Goal: Transaction & Acquisition: Purchase product/service

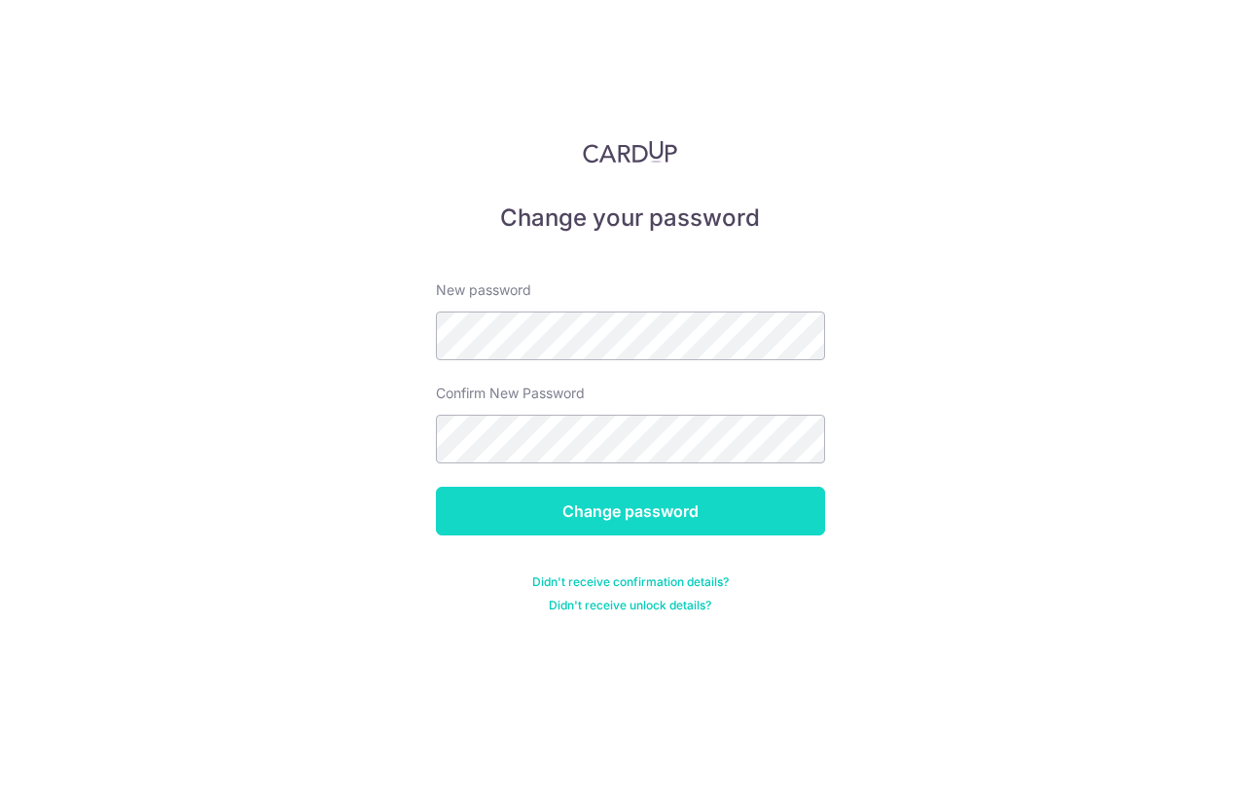
click at [684, 527] on input "Change password" at bounding box center [630, 511] width 389 height 49
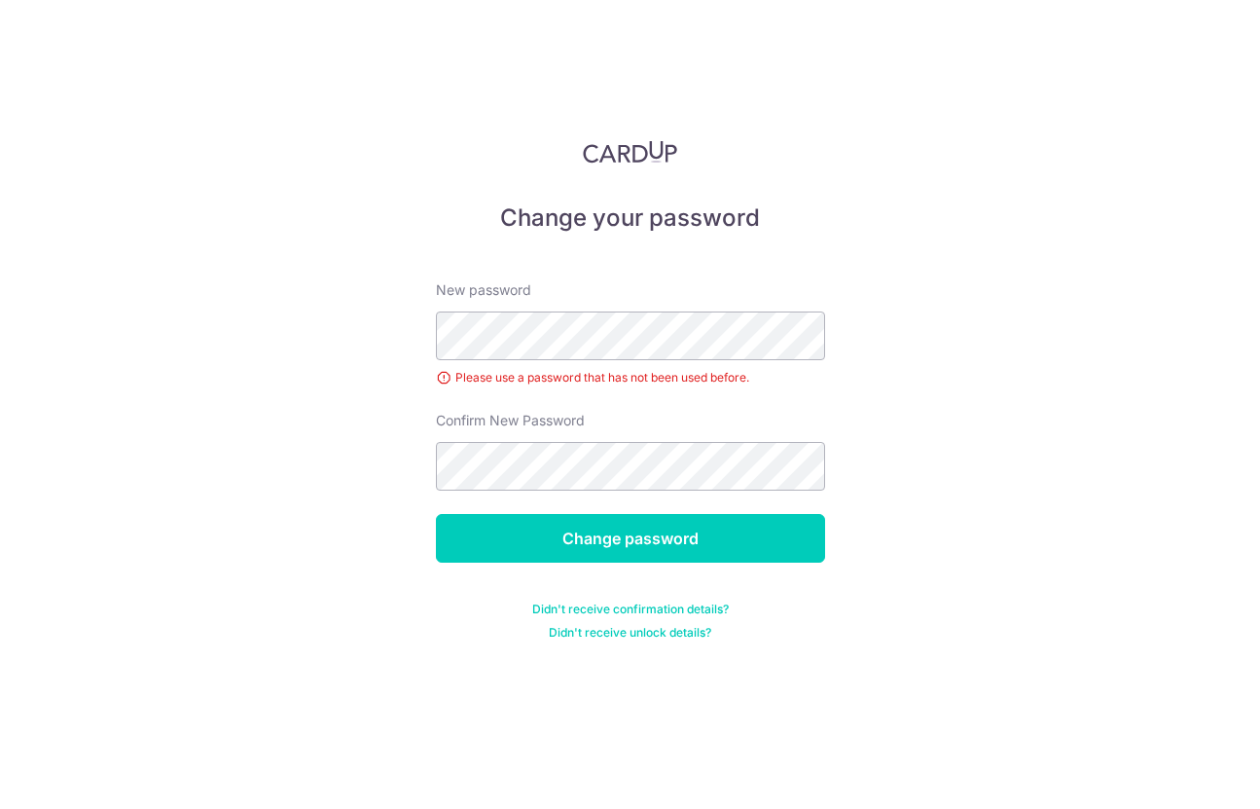
click at [954, 474] on div "Change your password New password Please use a password that has not been used …" at bounding box center [630, 404] width 1260 height 809
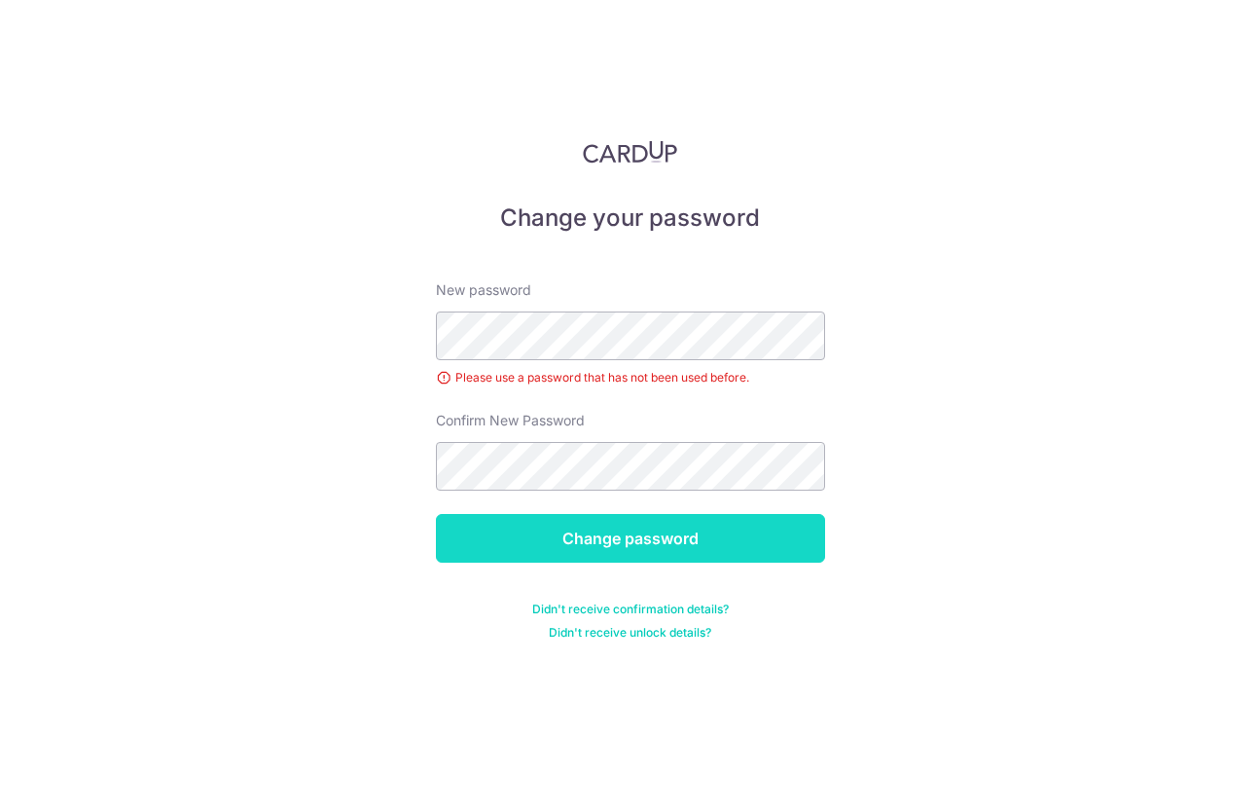
click at [722, 542] on input "Change password" at bounding box center [630, 538] width 389 height 49
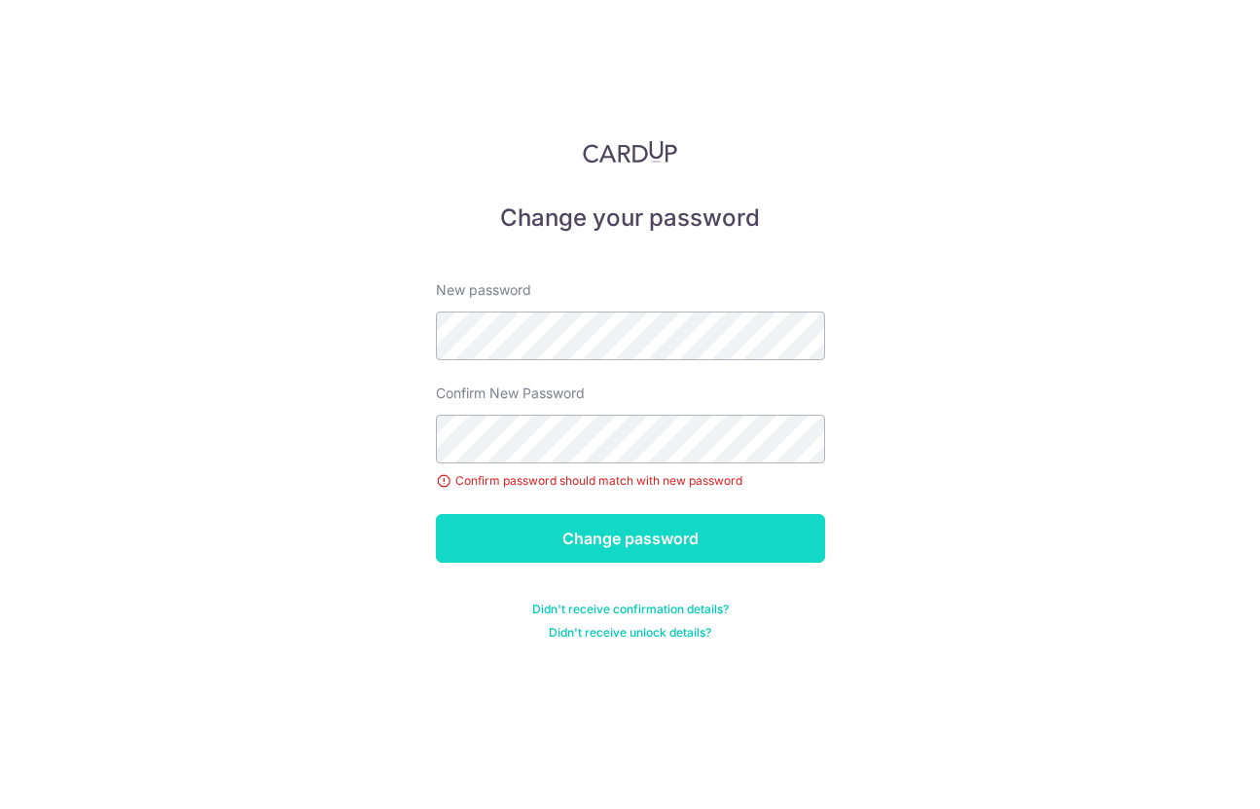
click at [727, 521] on input "Change password" at bounding box center [630, 538] width 389 height 49
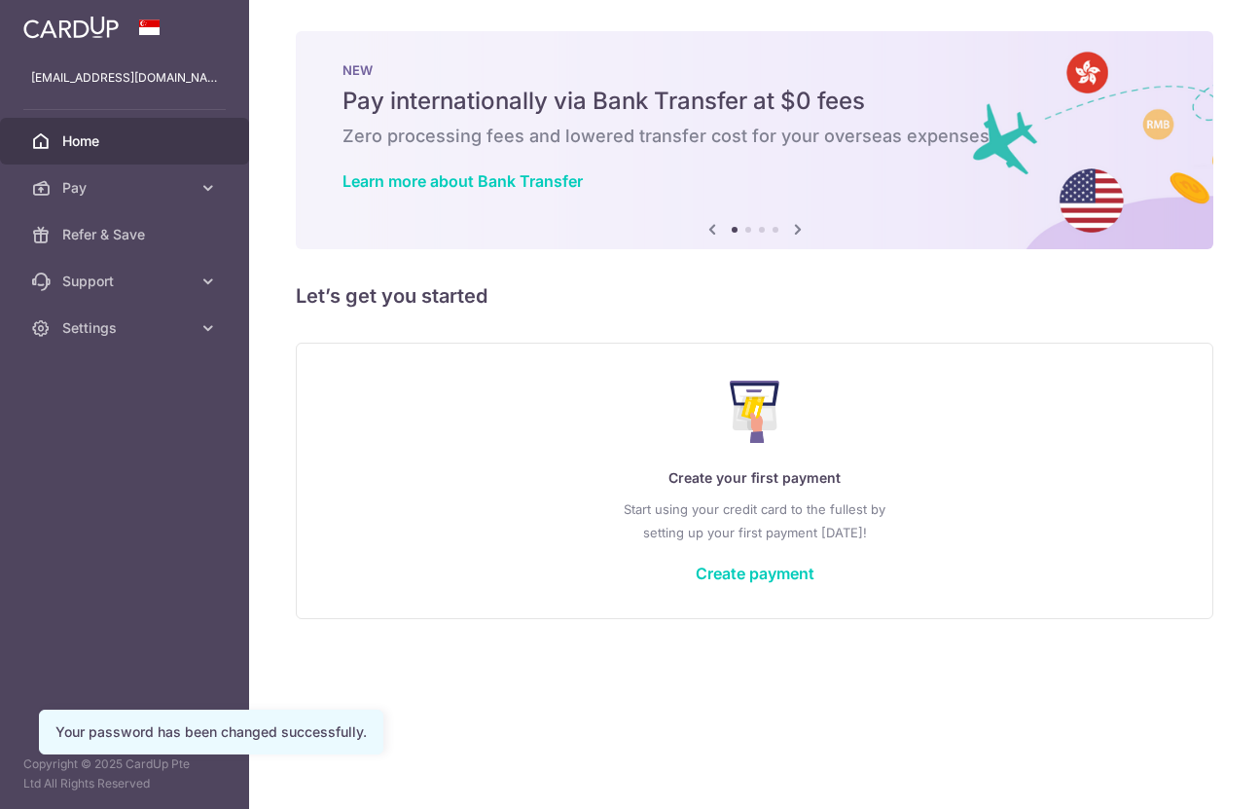
click at [946, 551] on div "Create your first payment Start using your credit card to the fullest by settin…" at bounding box center [754, 480] width 869 height 231
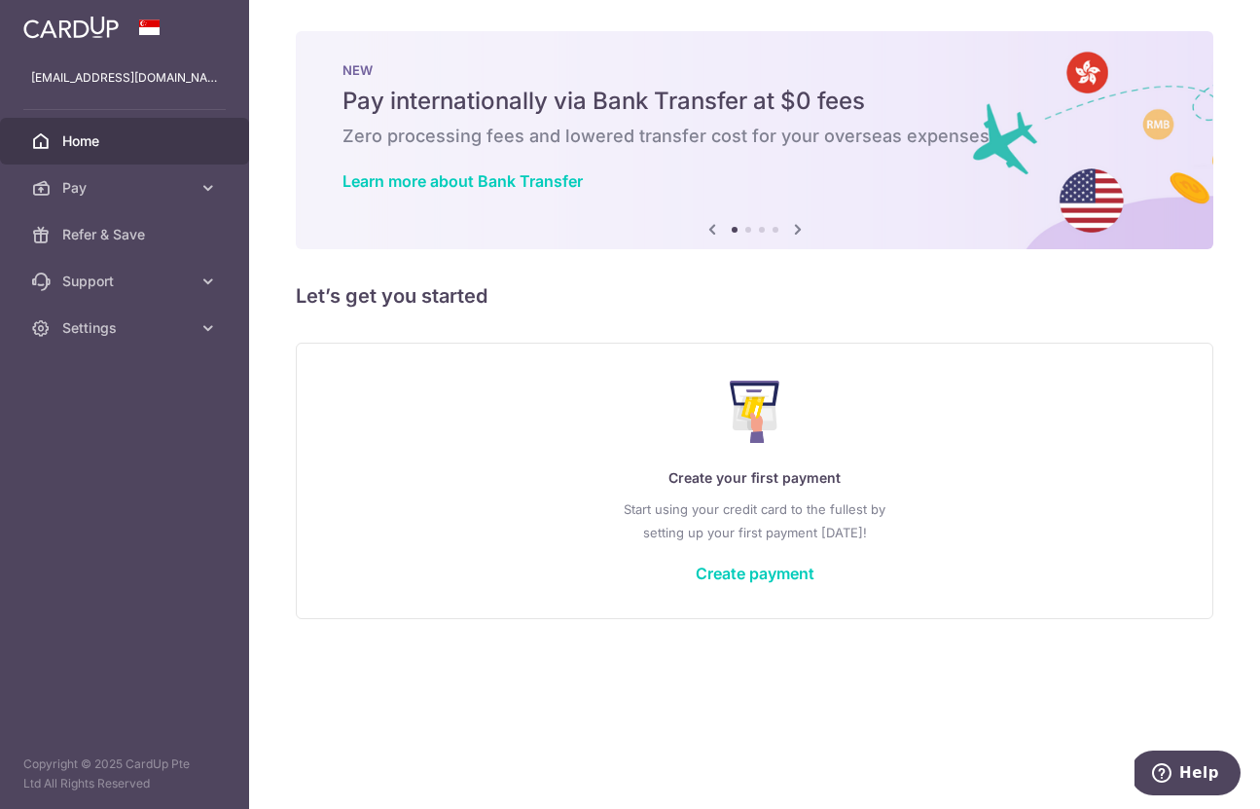
click at [208, 27] on div at bounding box center [124, 27] width 249 height 55
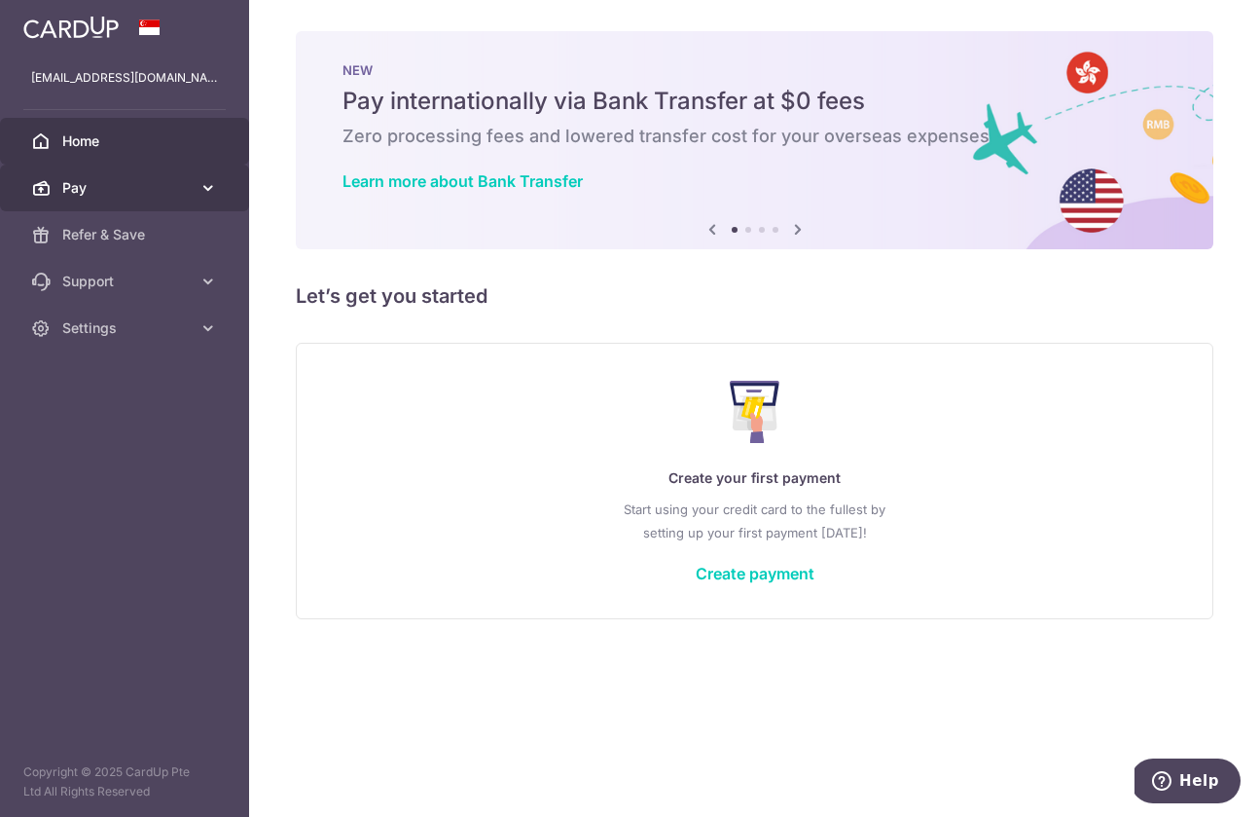
click at [119, 193] on span "Pay" at bounding box center [126, 187] width 128 height 19
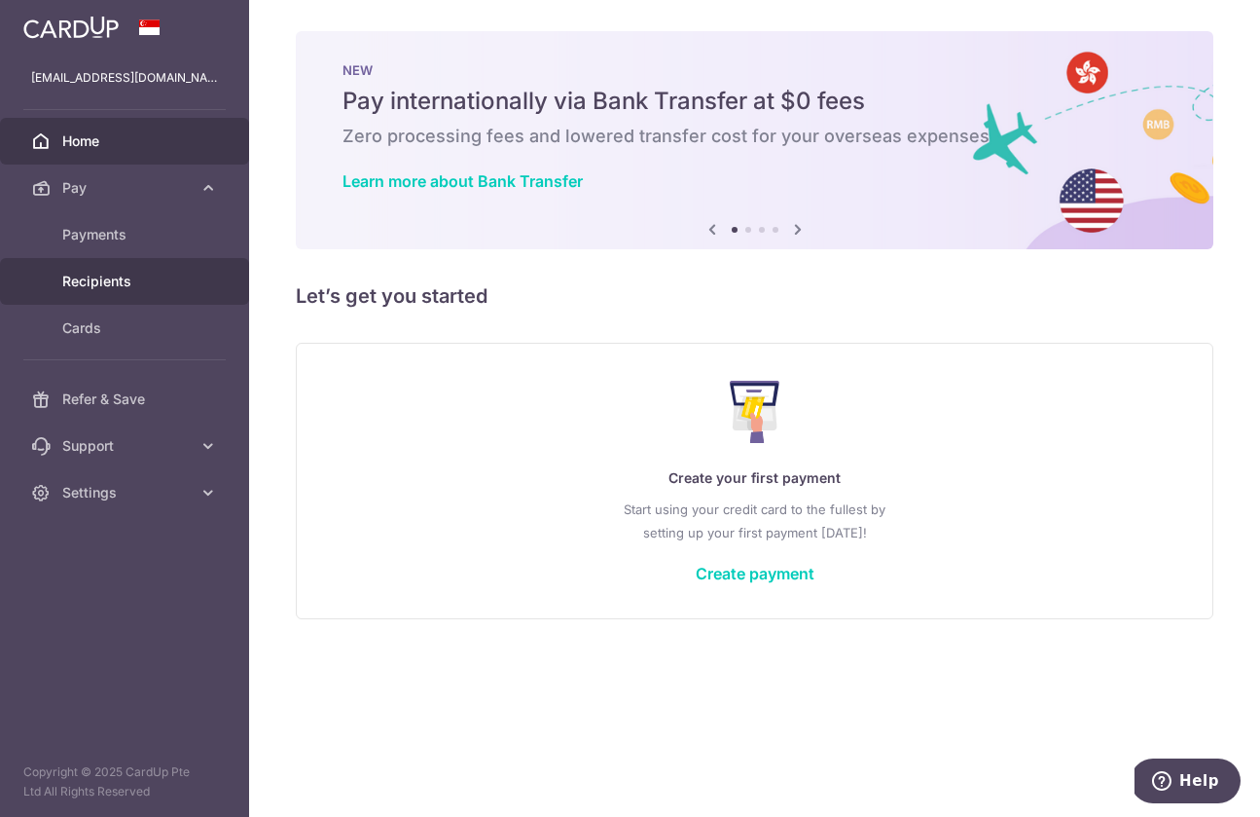
click at [126, 288] on span "Recipients" at bounding box center [126, 281] width 128 height 19
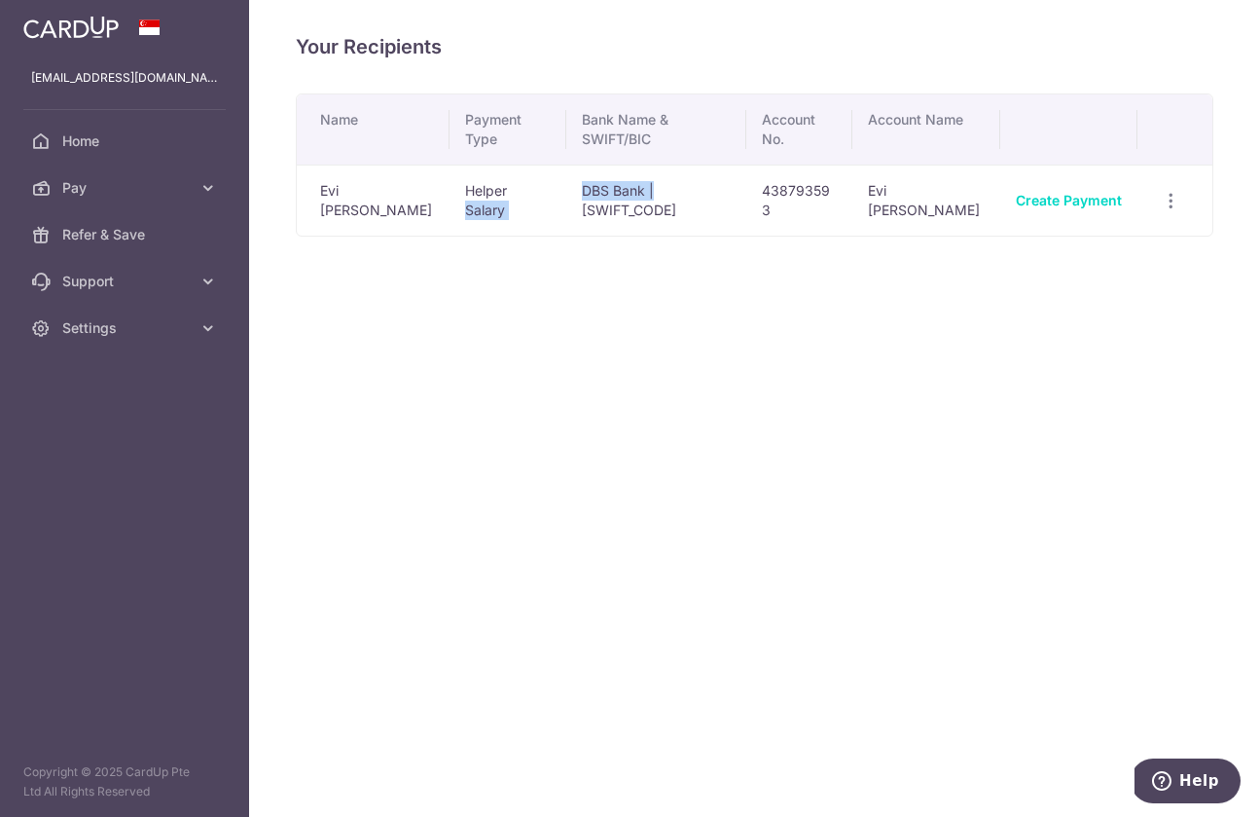
drag, startPoint x: 558, startPoint y: 191, endPoint x: 761, endPoint y: 200, distance: 203.6
click at [757, 200] on tr "Evi Aprilia Wulandari Helper Salary DBS Bank | [SWIFT_CODE] 438793593 Evi April…" at bounding box center [755, 199] width 916 height 71
click at [761, 200] on td "438793593" at bounding box center [798, 199] width 105 height 71
click at [1080, 203] on link "Create Payment" at bounding box center [1069, 200] width 106 height 17
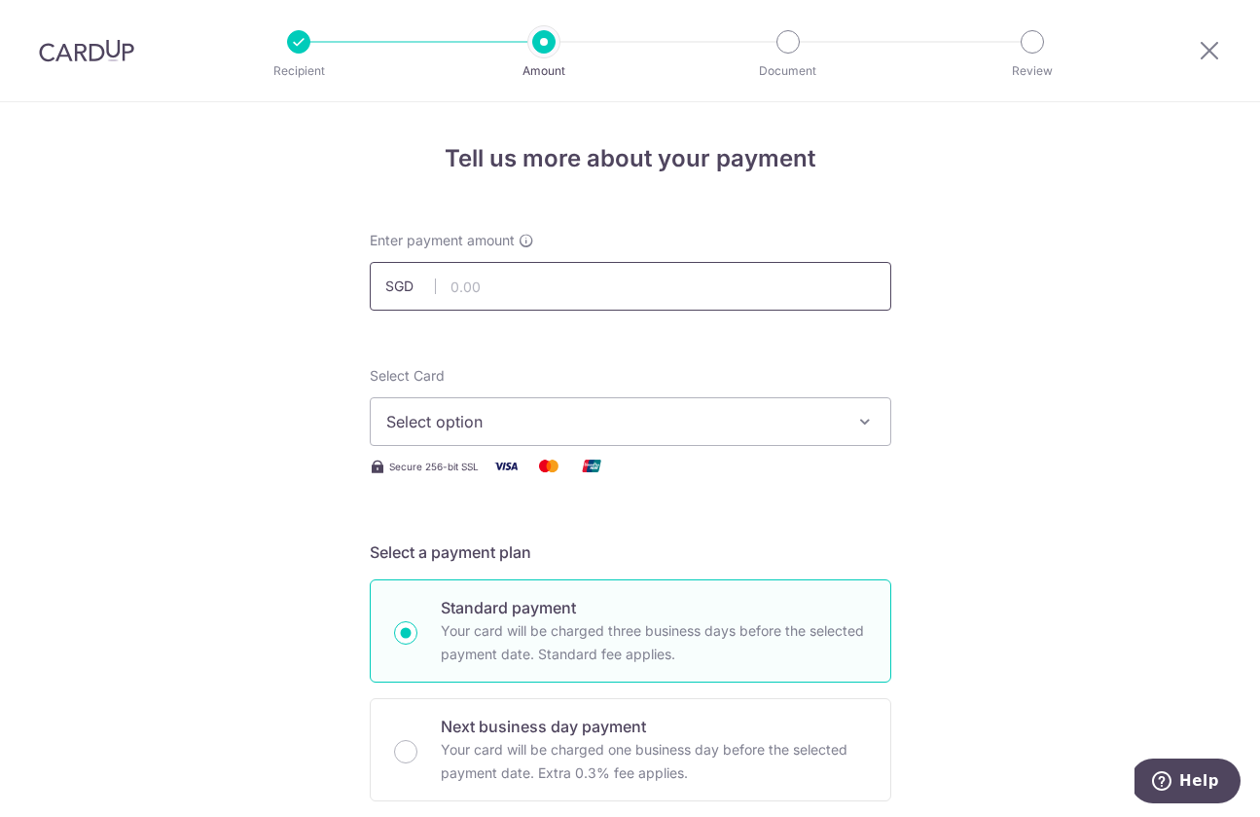
click at [629, 298] on input "text" at bounding box center [631, 286] width 522 height 49
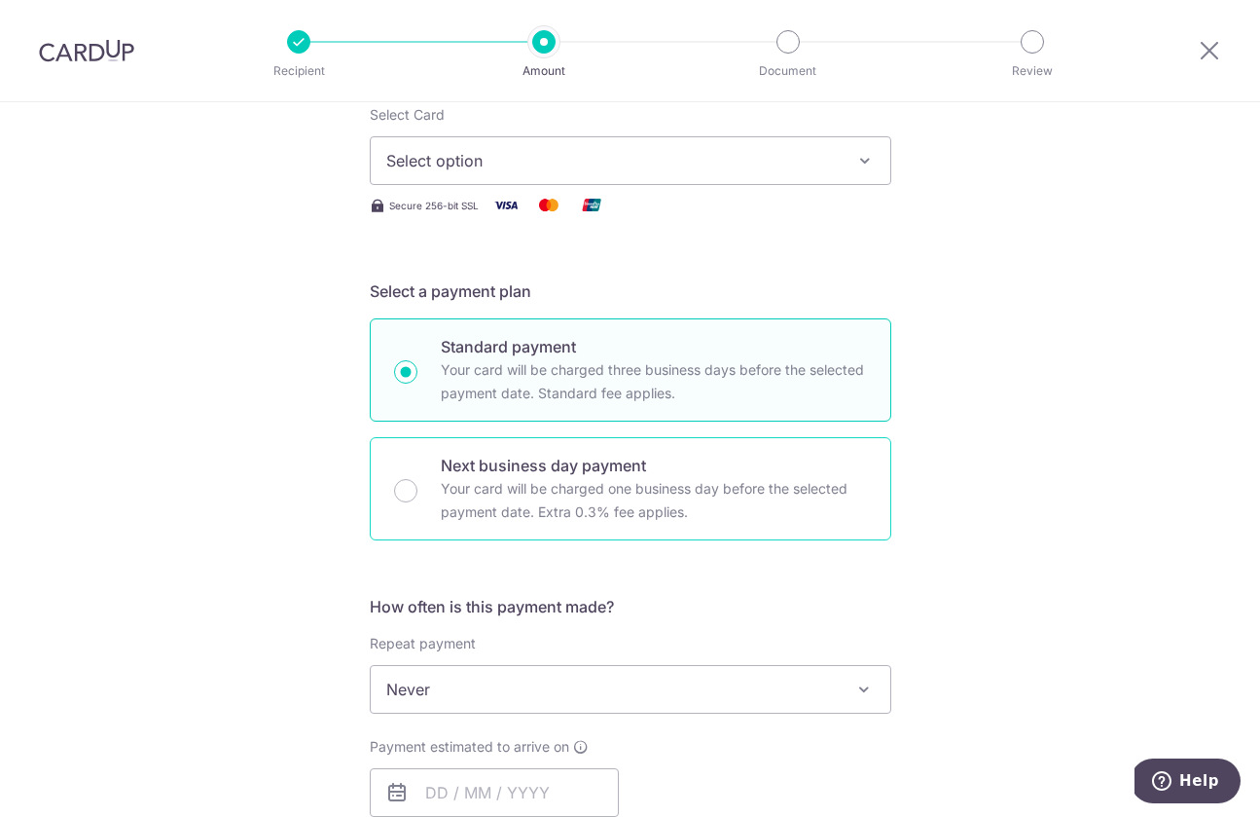
scroll to position [211, 0]
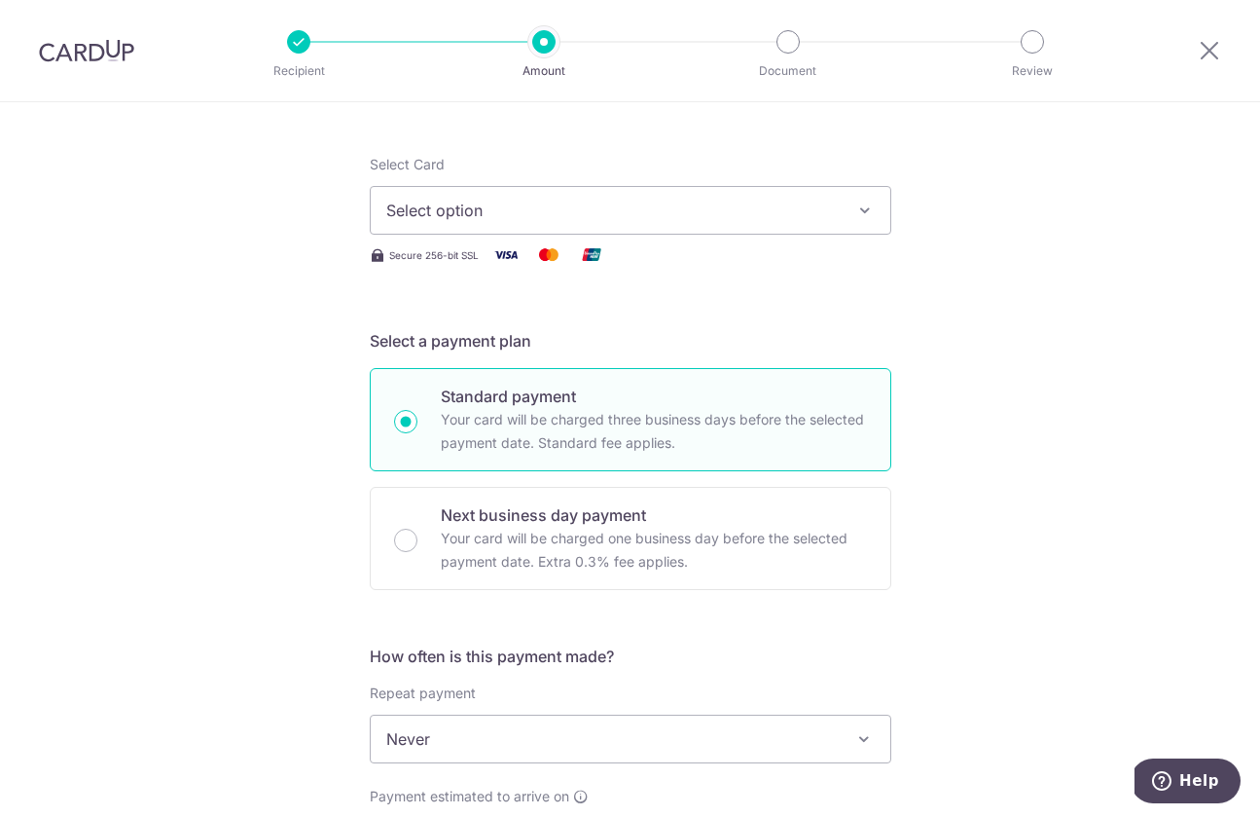
click at [586, 233] on button "Select option" at bounding box center [631, 210] width 522 height 49
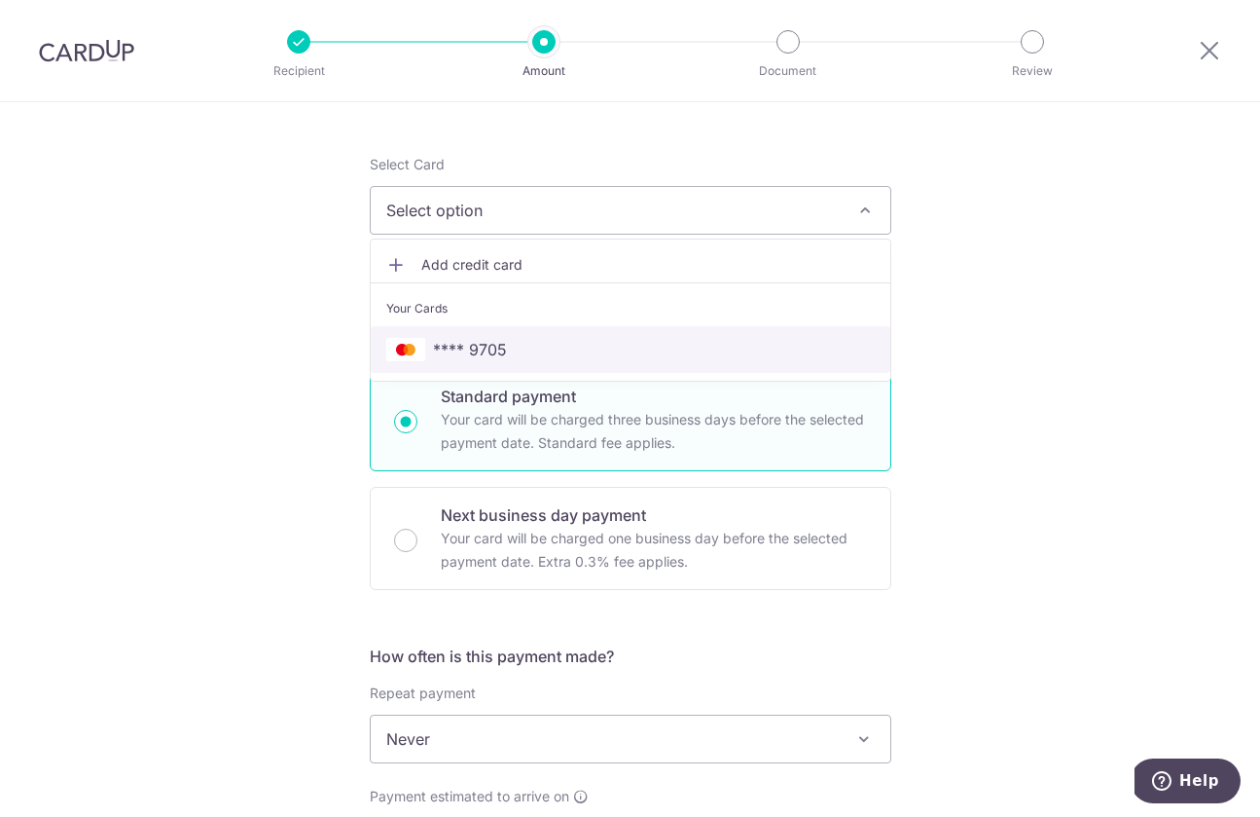
click at [538, 343] on span "**** 9705" at bounding box center [630, 349] width 489 height 23
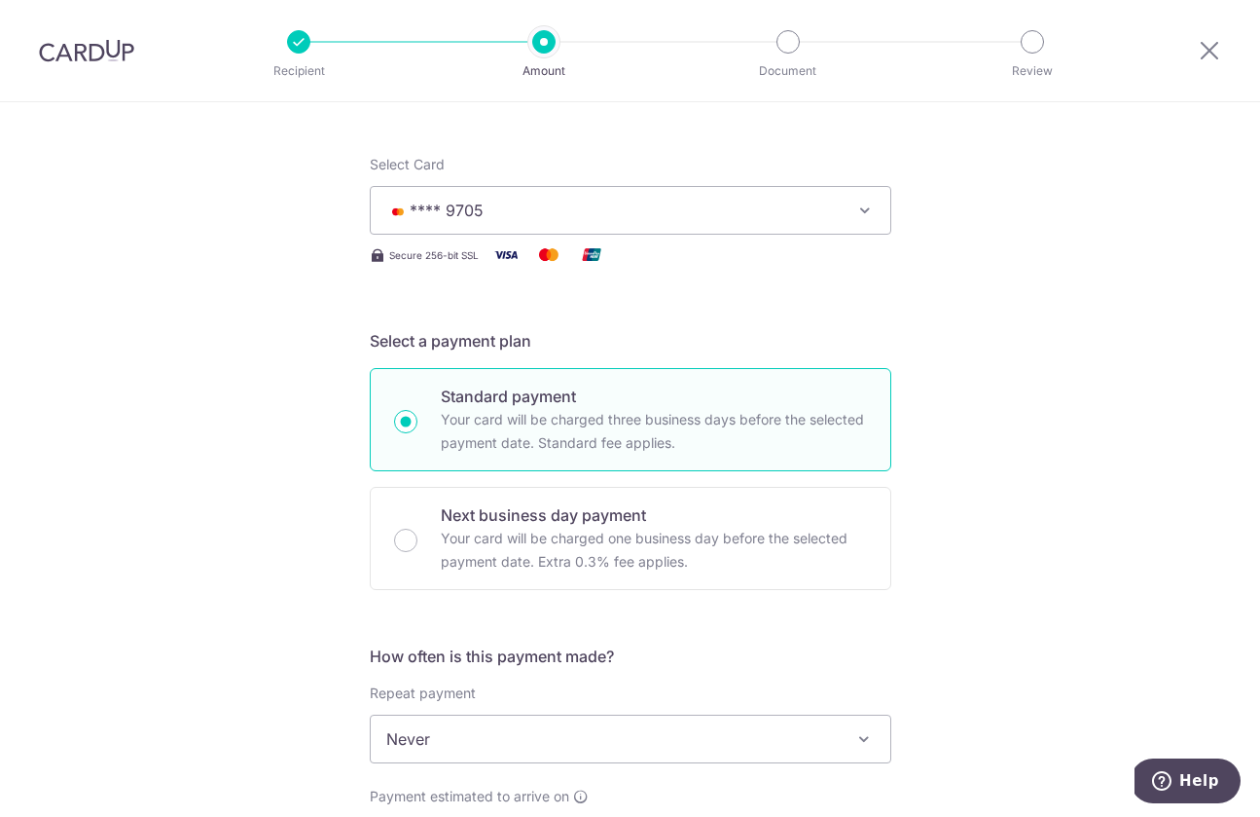
click at [908, 313] on div "Tell us more about your payment Enter payment amount SGD Select Card **** 9705 …" at bounding box center [630, 771] width 1260 height 1761
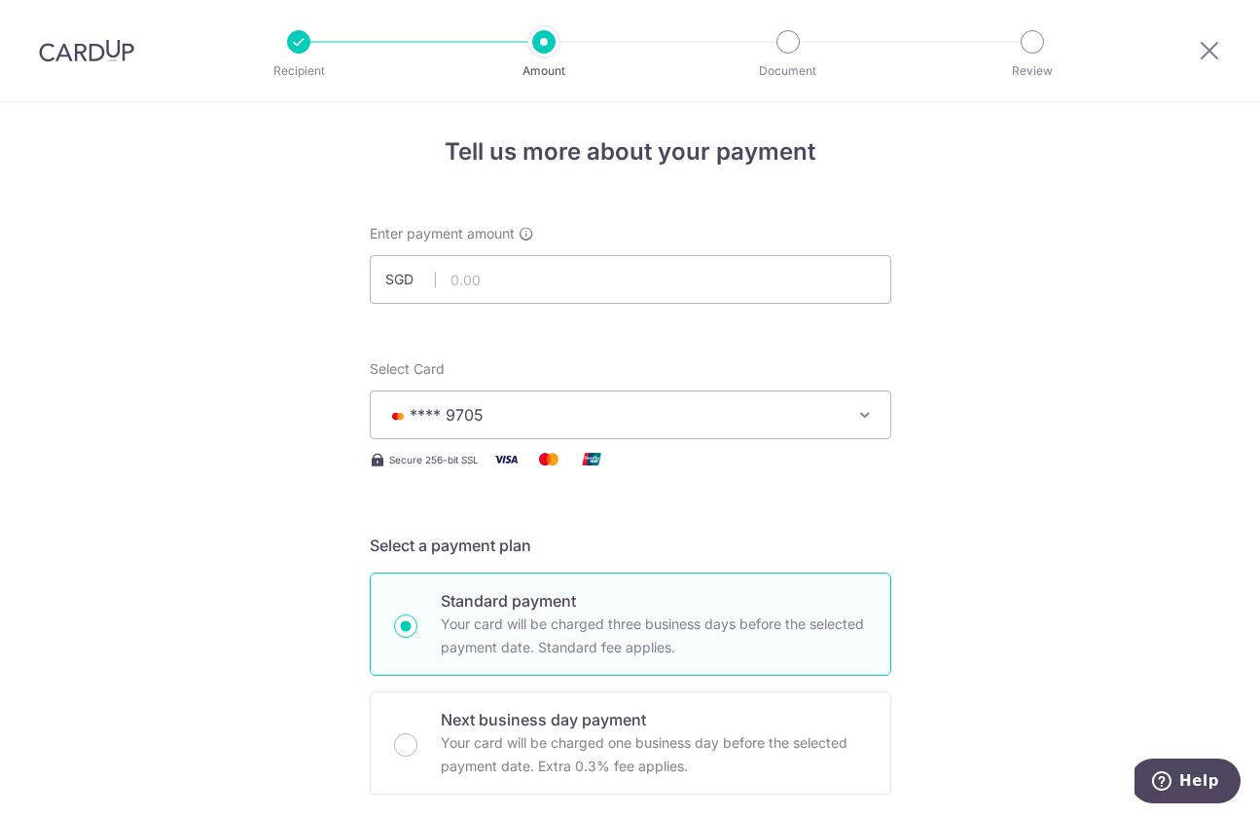
scroll to position [0, 0]
